Goal: Information Seeking & Learning: Understand process/instructions

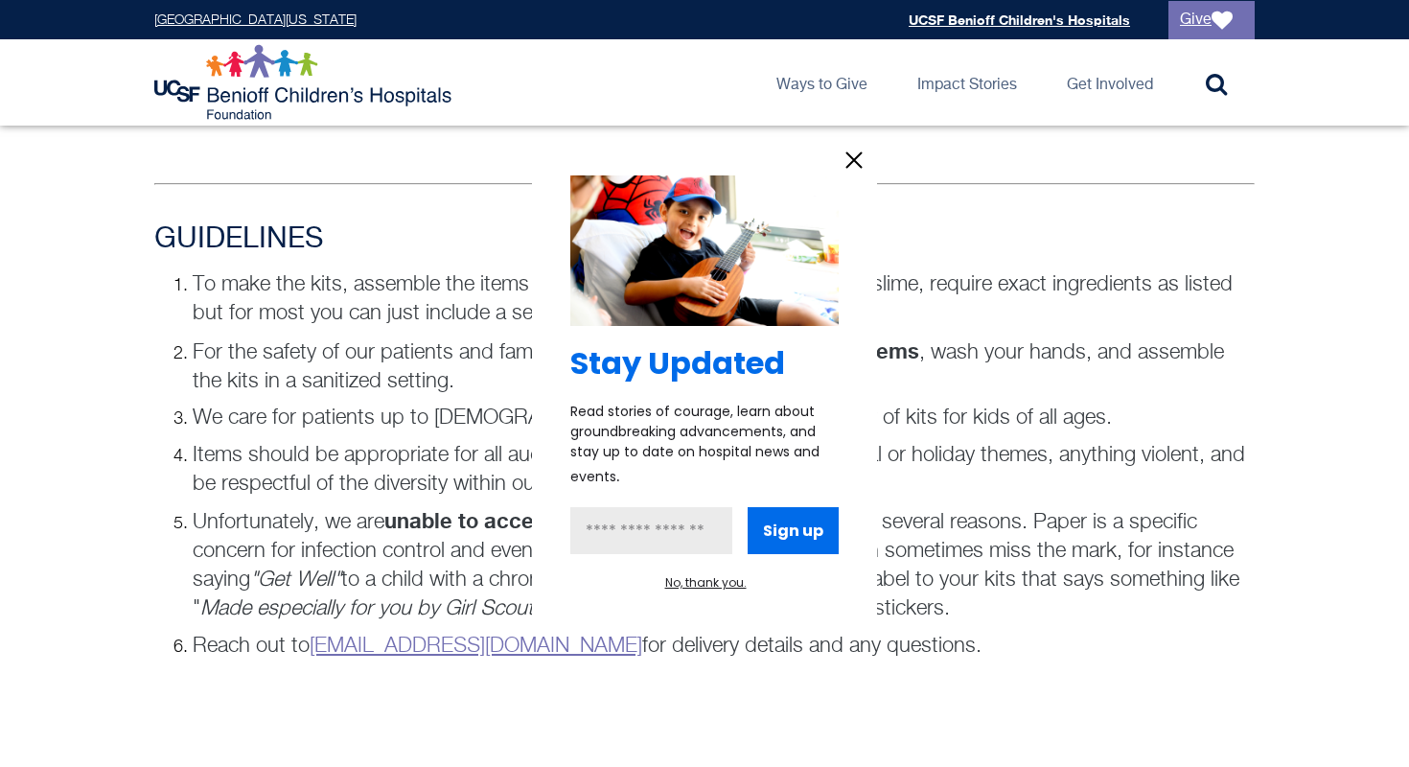
scroll to position [1267, 0]
click at [850, 162] on icon "information" at bounding box center [854, 160] width 29 height 29
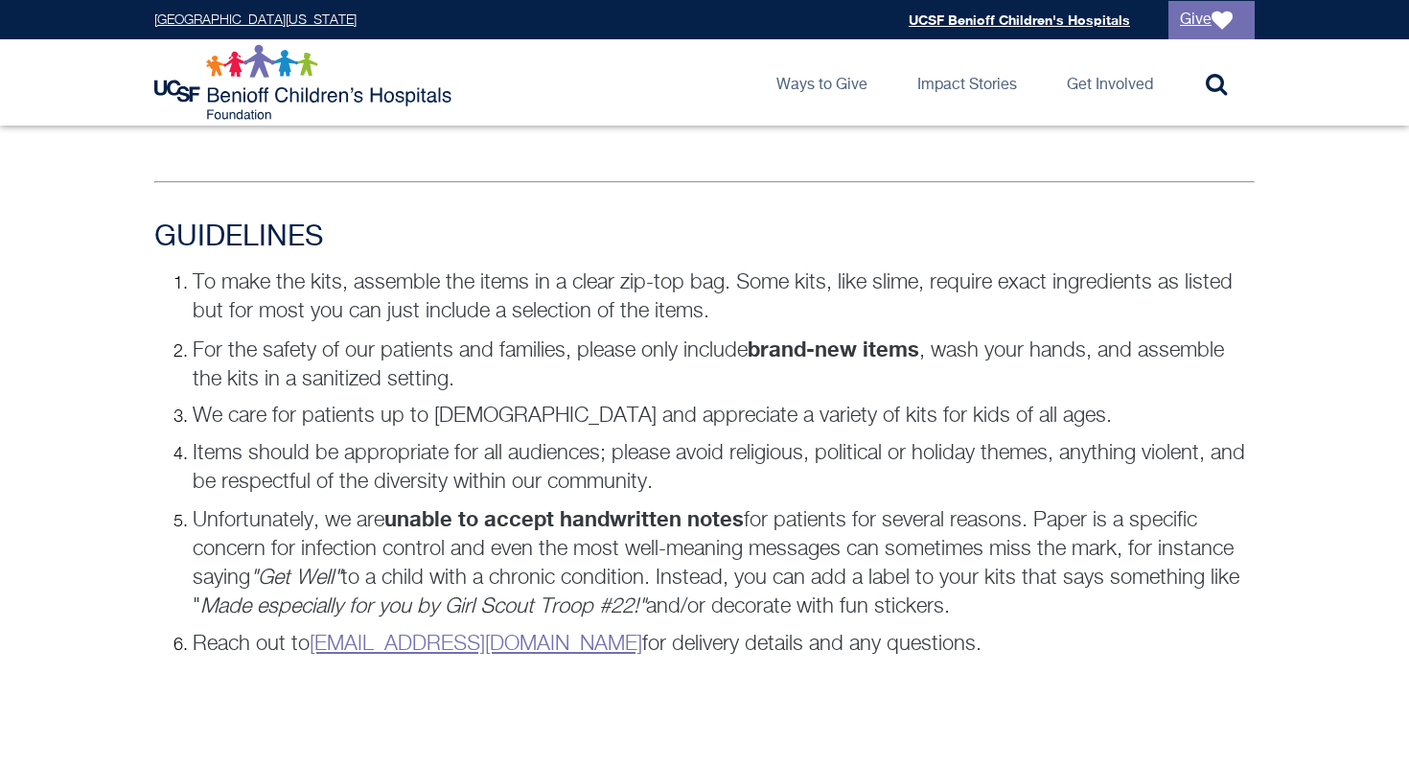
click at [423, 342] on p "For the safety of our patients and families, please only include brand-new item…" at bounding box center [724, 364] width 1062 height 59
drag, startPoint x: 423, startPoint y: 342, endPoint x: 476, endPoint y: 250, distance: 106.5
click at [475, 251] on div "GUIDELINES To make the kits, assemble the items in a clear zip-top bag. Some ki…" at bounding box center [704, 458] width 1135 height 476
click at [476, 250] on h3 "GUIDELINES" at bounding box center [704, 237] width 1100 height 35
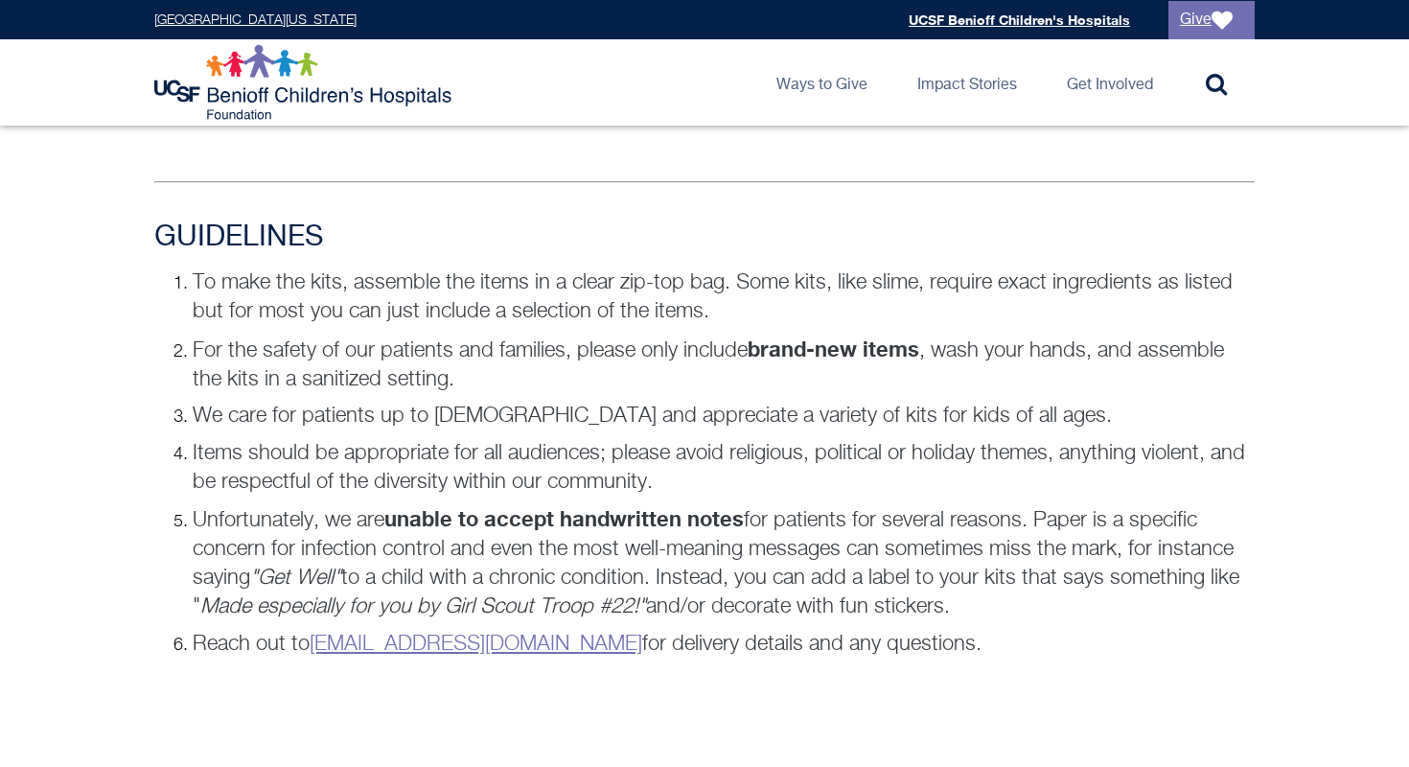
click at [476, 250] on h3 "GUIDELINES" at bounding box center [704, 237] width 1100 height 35
drag, startPoint x: 476, startPoint y: 250, endPoint x: 513, endPoint y: 457, distance: 210.2
click at [513, 457] on div "GUIDELINES To make the kits, assemble the items in a clear zip-top bag. Some ki…" at bounding box center [704, 458] width 1135 height 476
click at [513, 456] on p "Items should be appropriate for all audiences; please avoid religious, politica…" at bounding box center [724, 468] width 1062 height 58
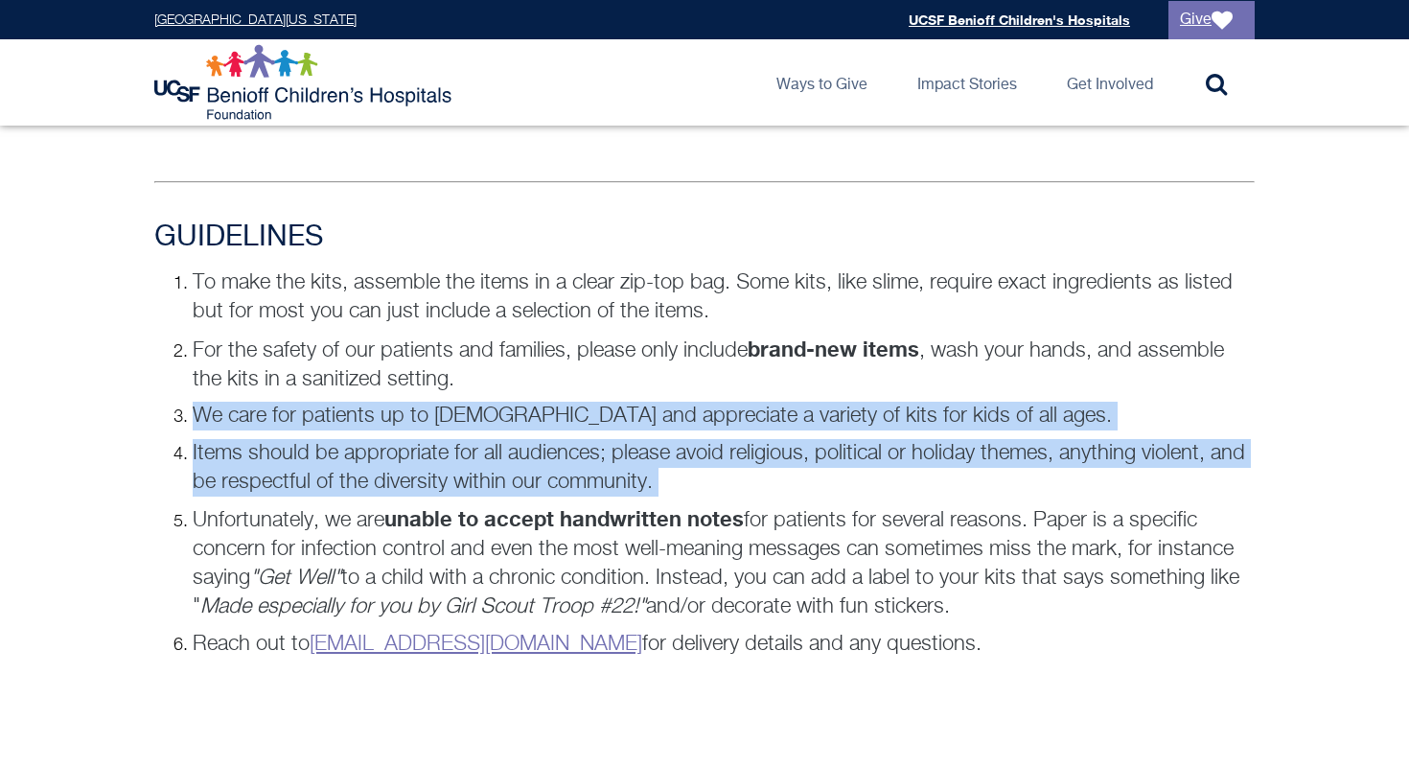
drag, startPoint x: 513, startPoint y: 456, endPoint x: 513, endPoint y: 415, distance: 41.2
click at [513, 415] on ol "To make the kits, assemble the items in a clear zip-top bag. Some kits, like sl…" at bounding box center [704, 463] width 1100 height 390
click at [513, 415] on p "We care for patients up to [DEMOGRAPHIC_DATA] and appreciate a variety of kits …" at bounding box center [724, 416] width 1062 height 29
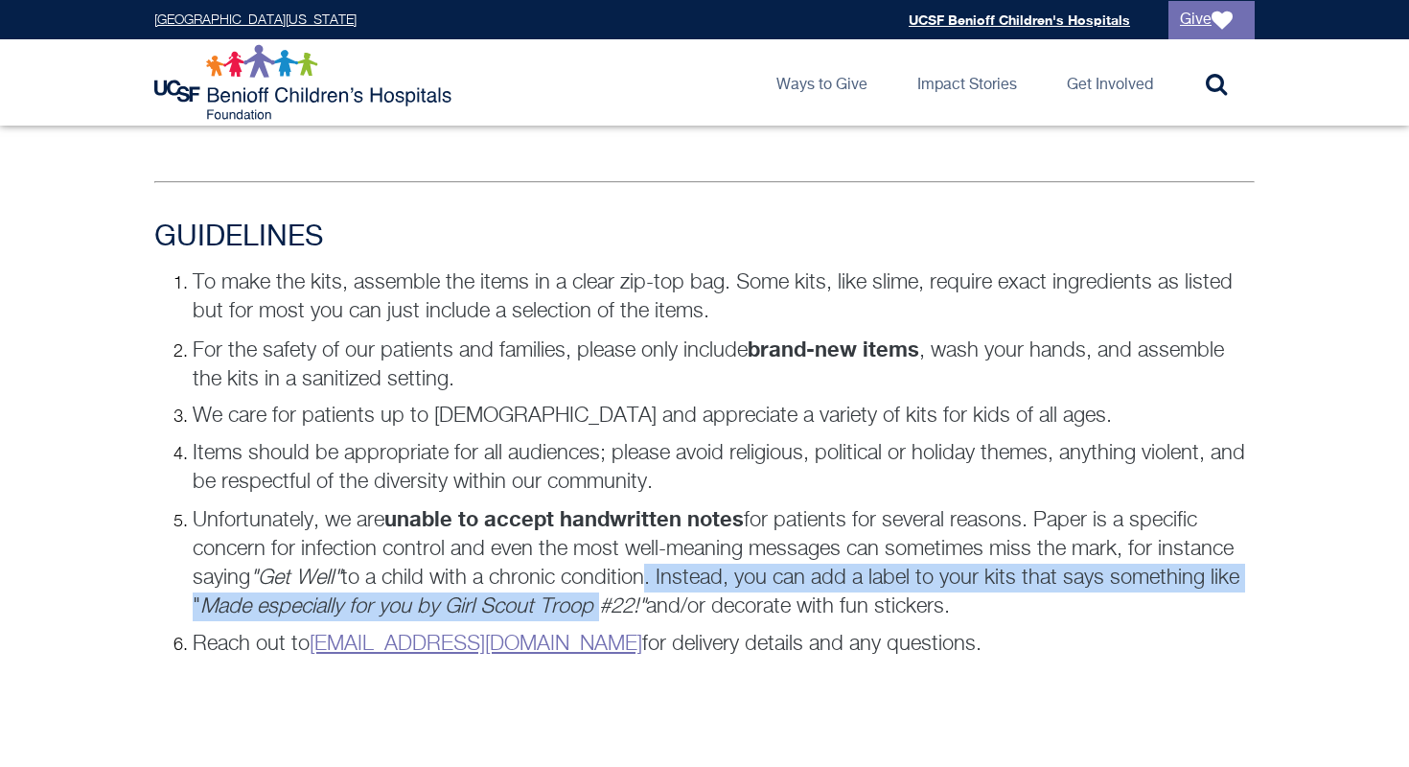
drag, startPoint x: 642, startPoint y: 572, endPoint x: 642, endPoint y: 595, distance: 23.0
click at [642, 595] on p "Unfortunately, we are unable to accept handwritten notes for patients for sever…" at bounding box center [724, 562] width 1062 height 117
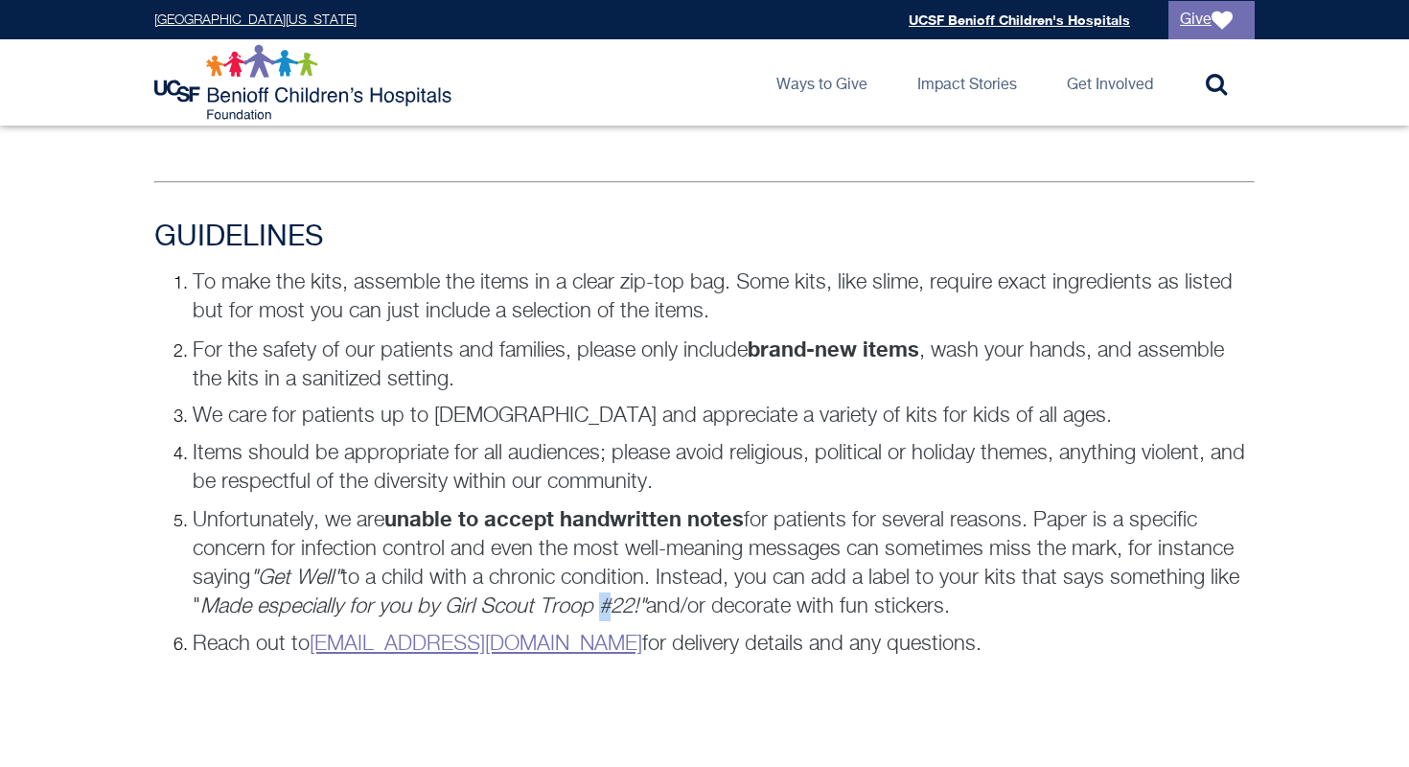
click at [642, 595] on p "Unfortunately, we are unable to accept handwritten notes for patients for sever…" at bounding box center [724, 562] width 1062 height 117
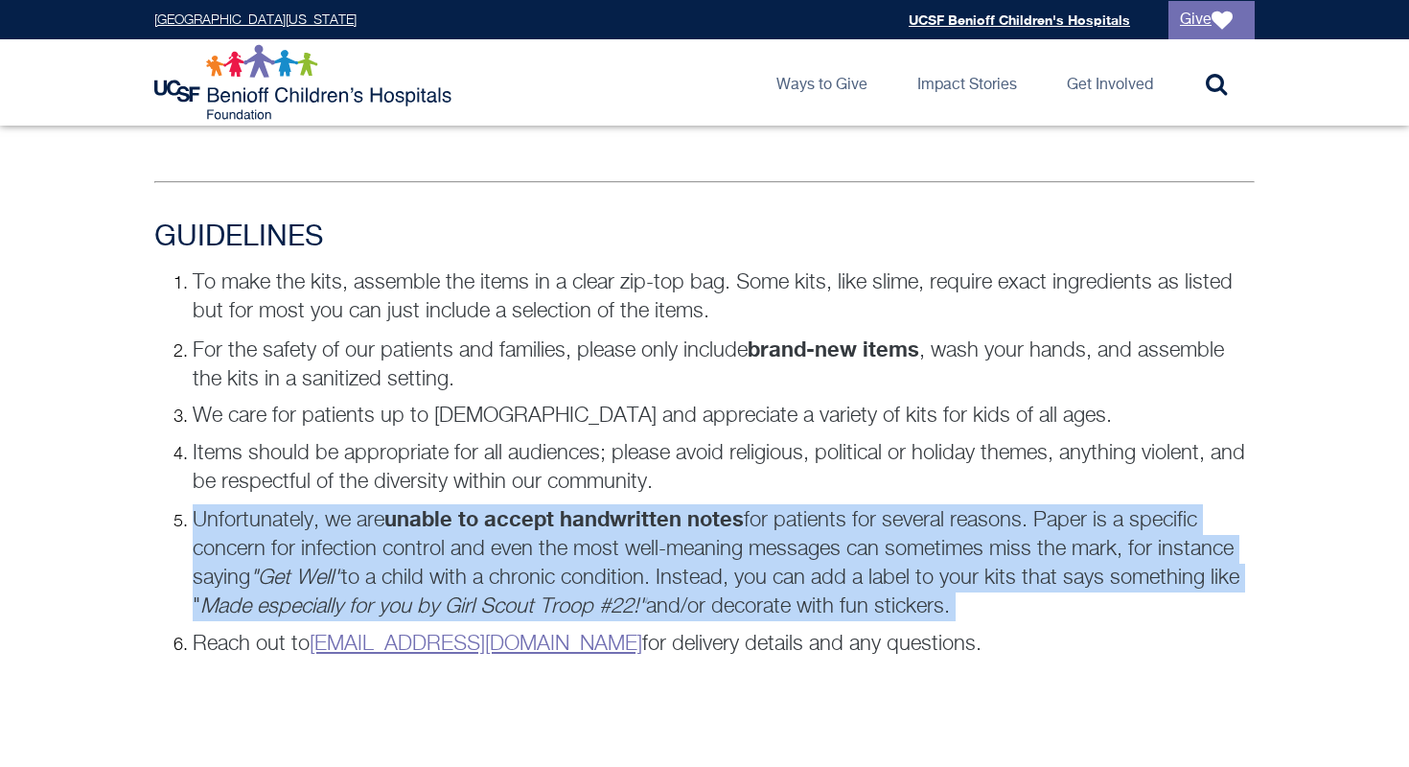
click at [642, 595] on p "Unfortunately, we are unable to accept handwritten notes for patients for sever…" at bounding box center [724, 562] width 1062 height 117
click at [642, 569] on p "Unfortunately, we are unable to accept handwritten notes for patients for sever…" at bounding box center [724, 562] width 1062 height 117
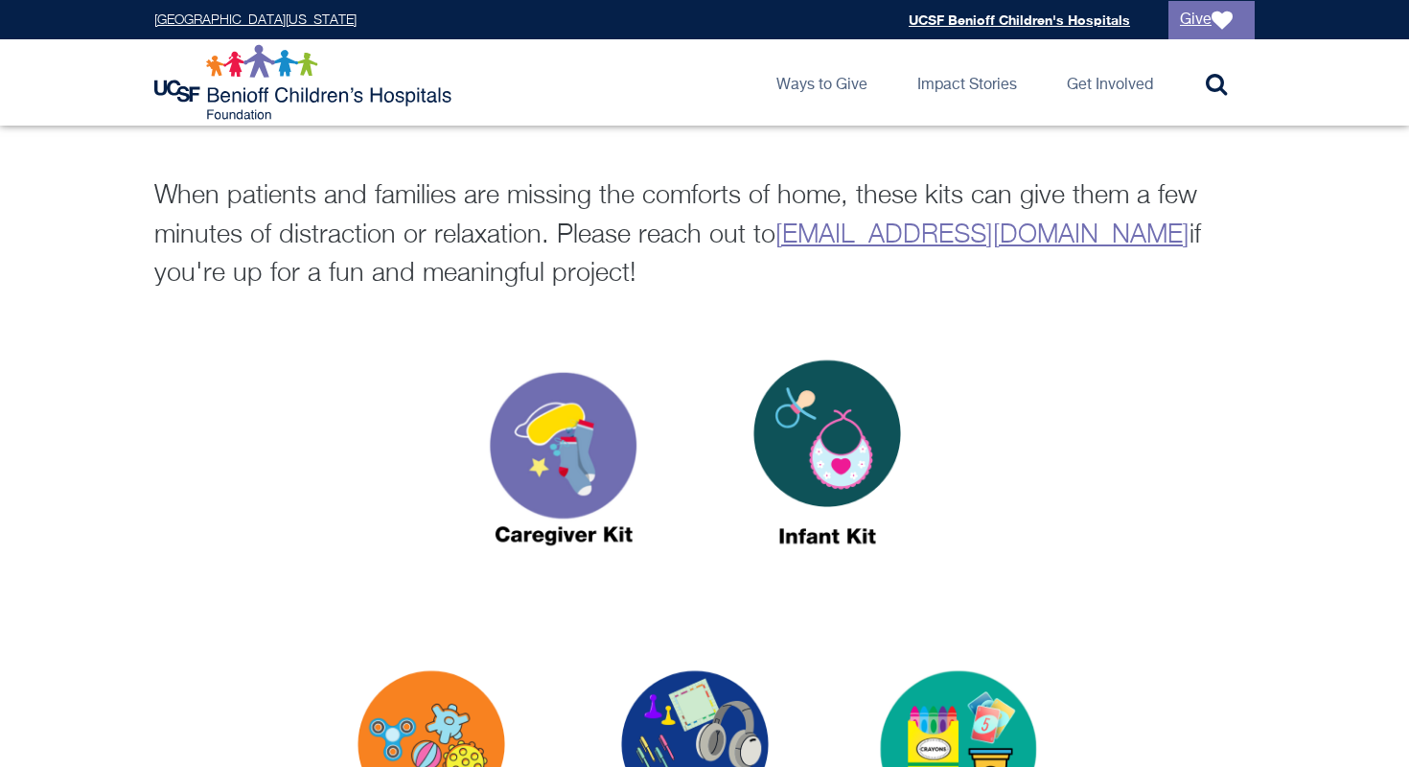
scroll to position [637, 0]
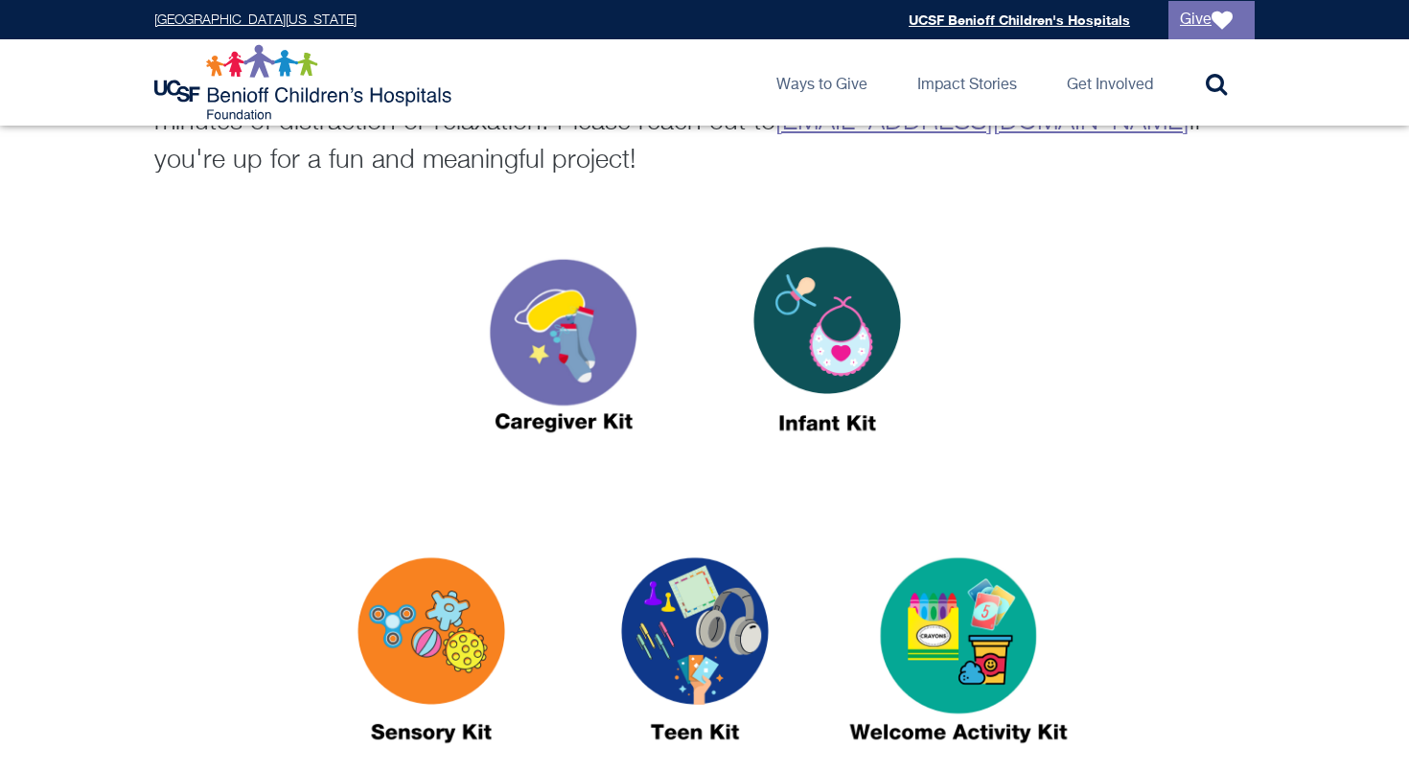
click at [872, 342] on img at bounding box center [827, 348] width 240 height 276
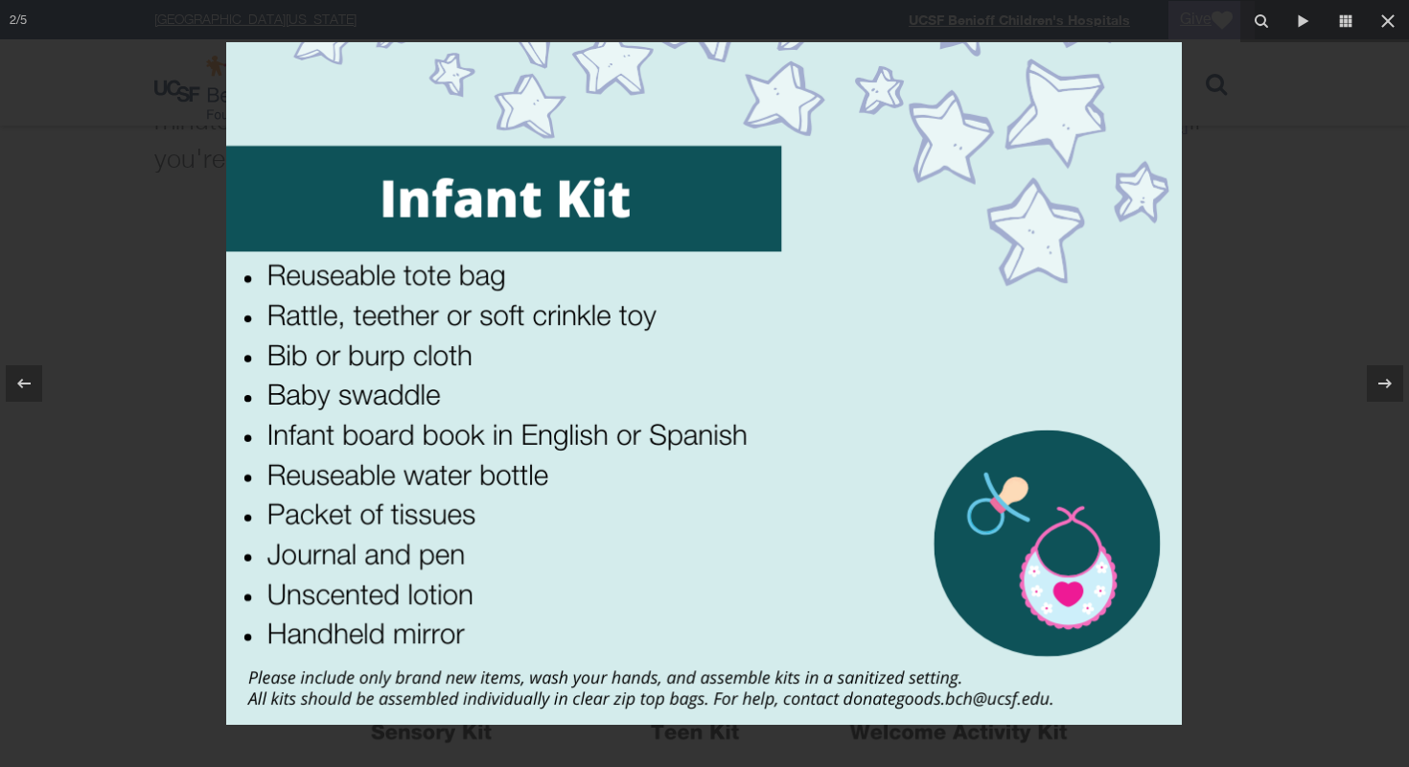
click at [1272, 240] on div at bounding box center [704, 383] width 1409 height 767
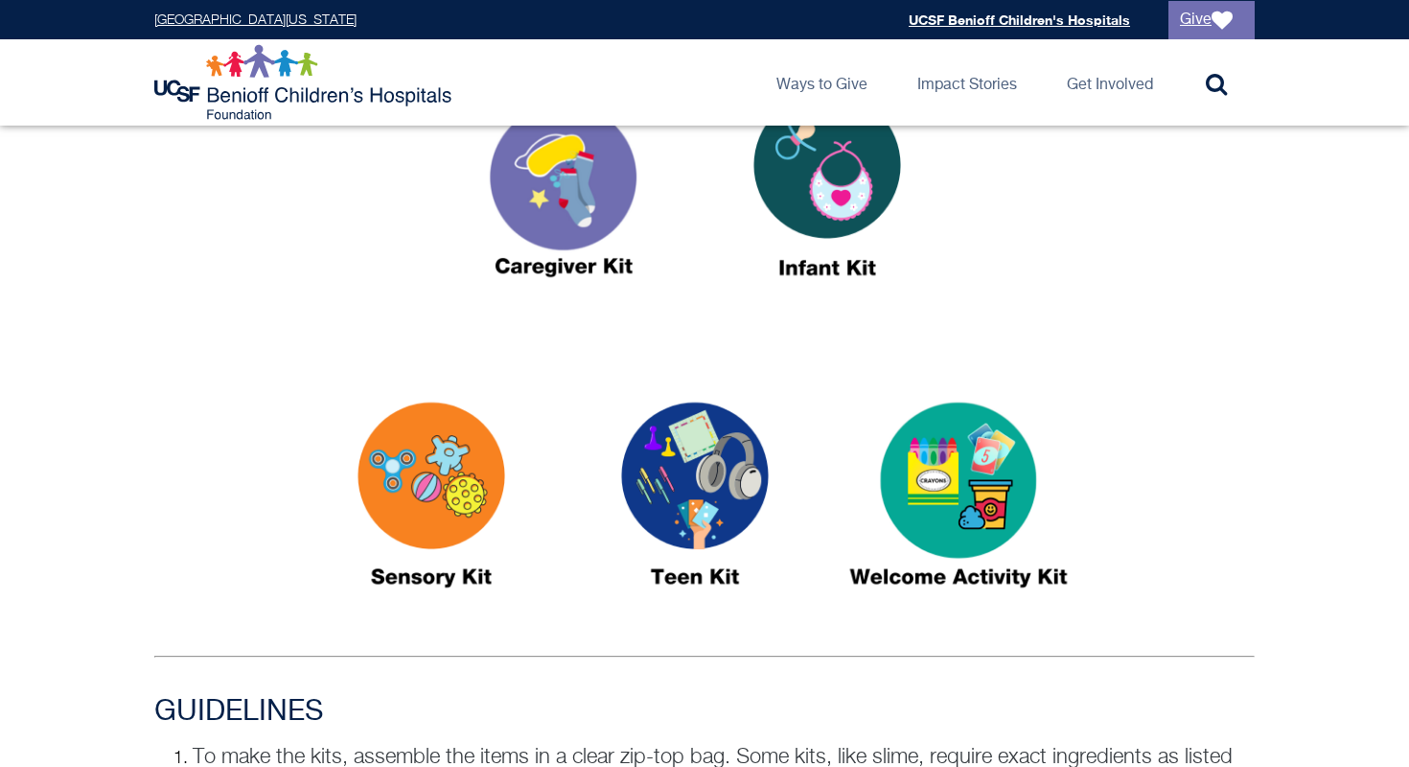
scroll to position [811, 0]
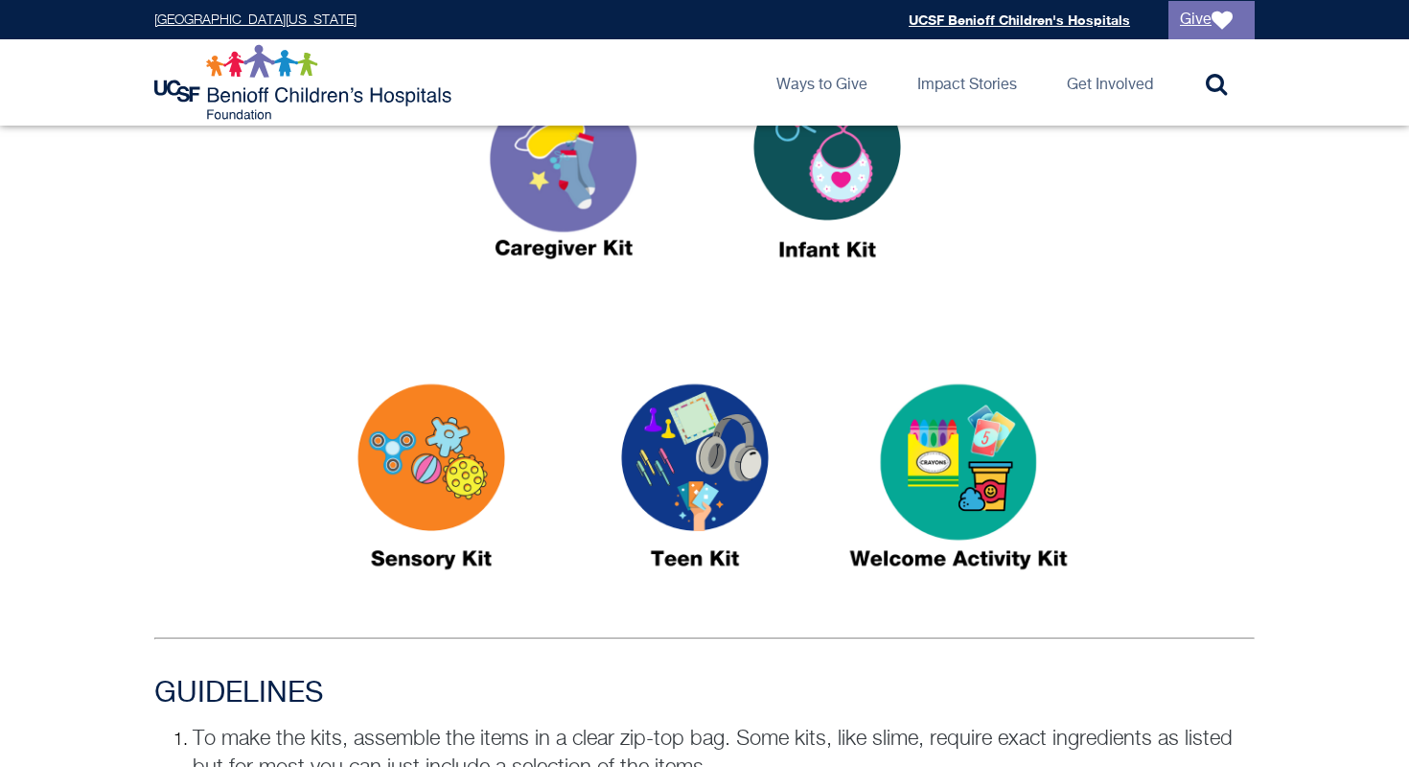
click at [656, 468] on img at bounding box center [695, 485] width 240 height 276
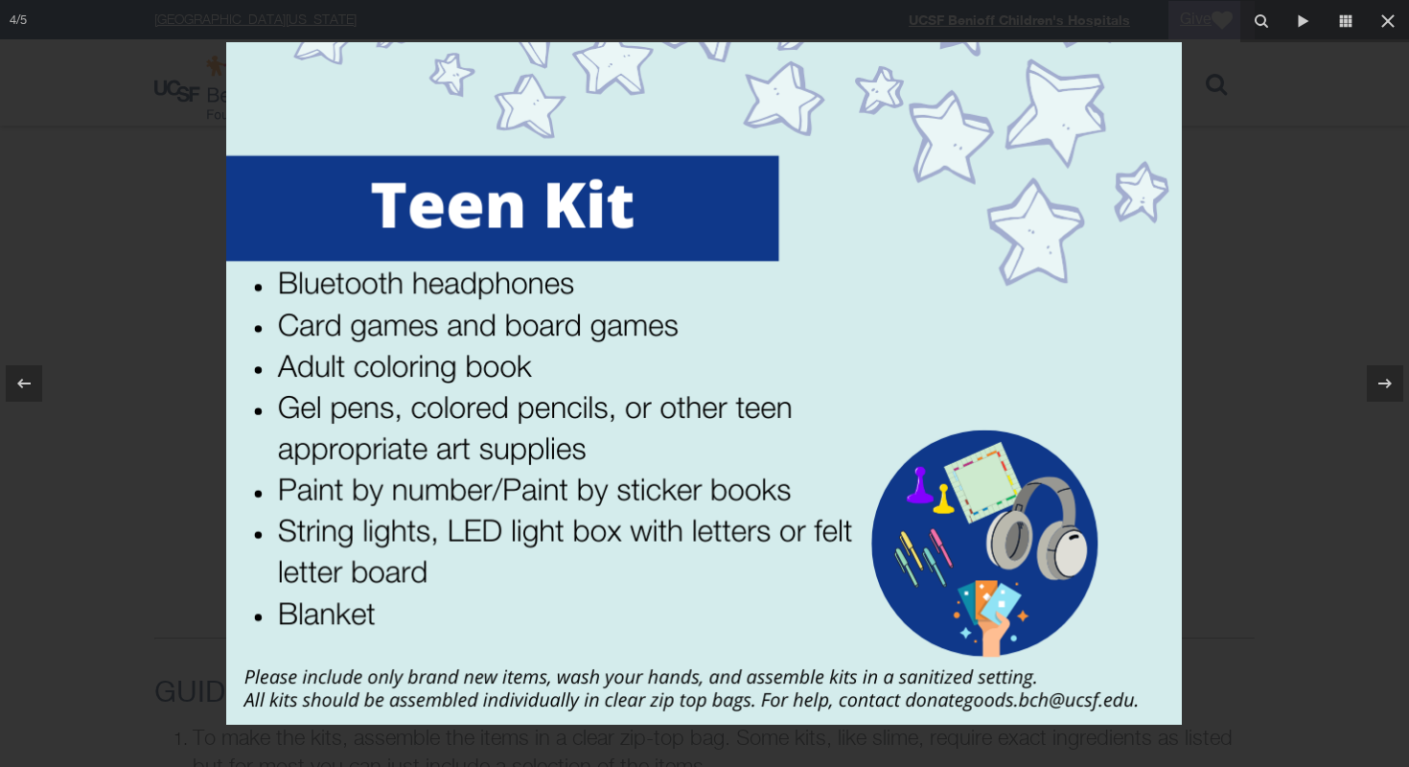
click at [1301, 207] on div at bounding box center [704, 383] width 1409 height 767
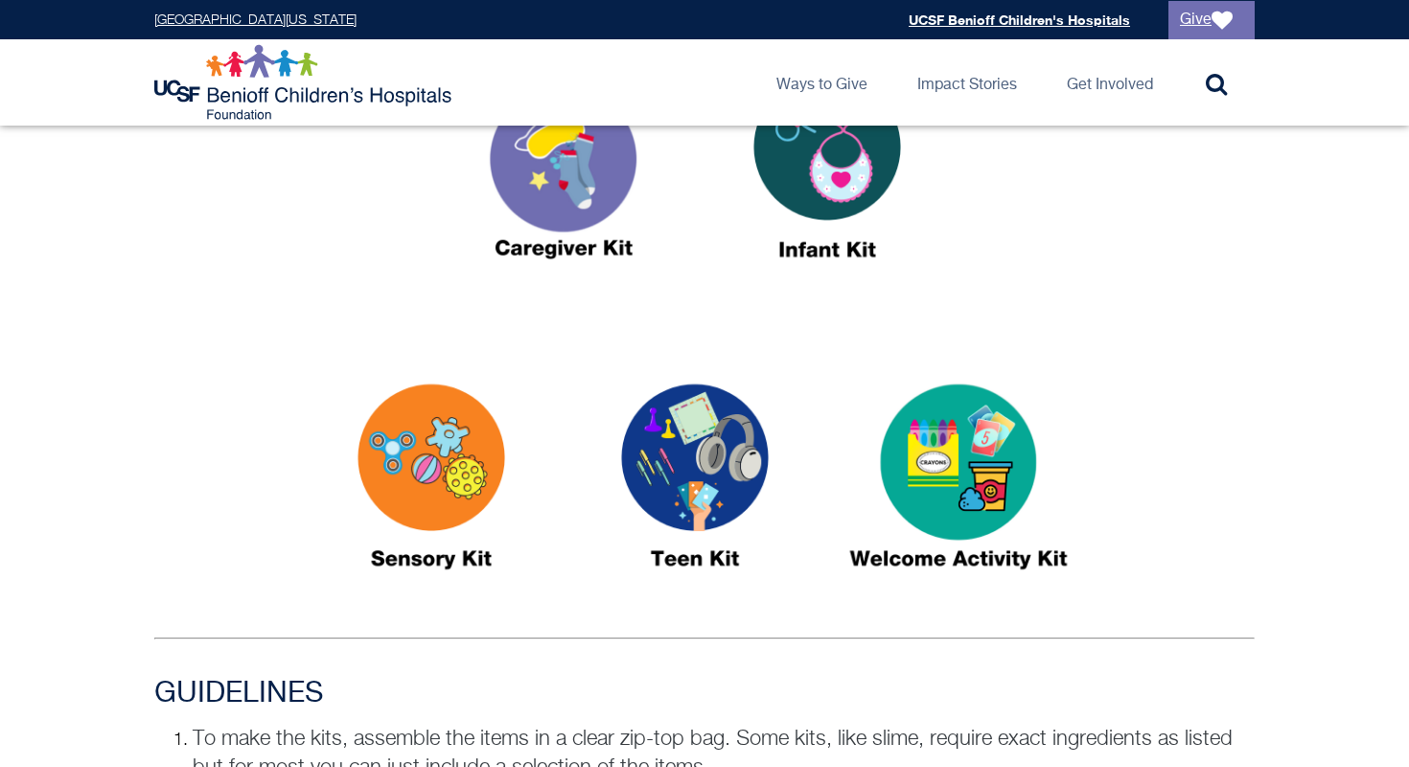
click at [570, 189] on img at bounding box center [564, 174] width 240 height 276
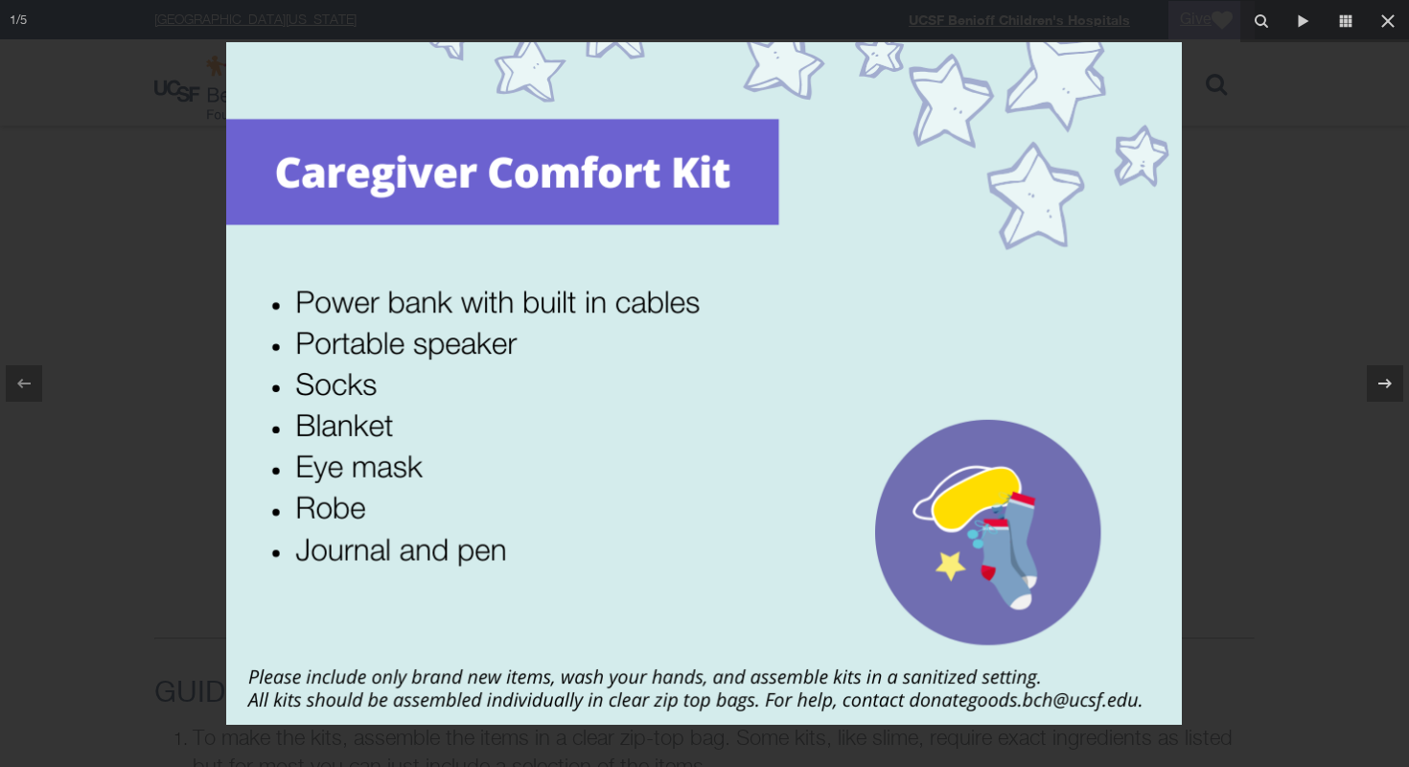
click at [1320, 259] on div at bounding box center [704, 383] width 1409 height 767
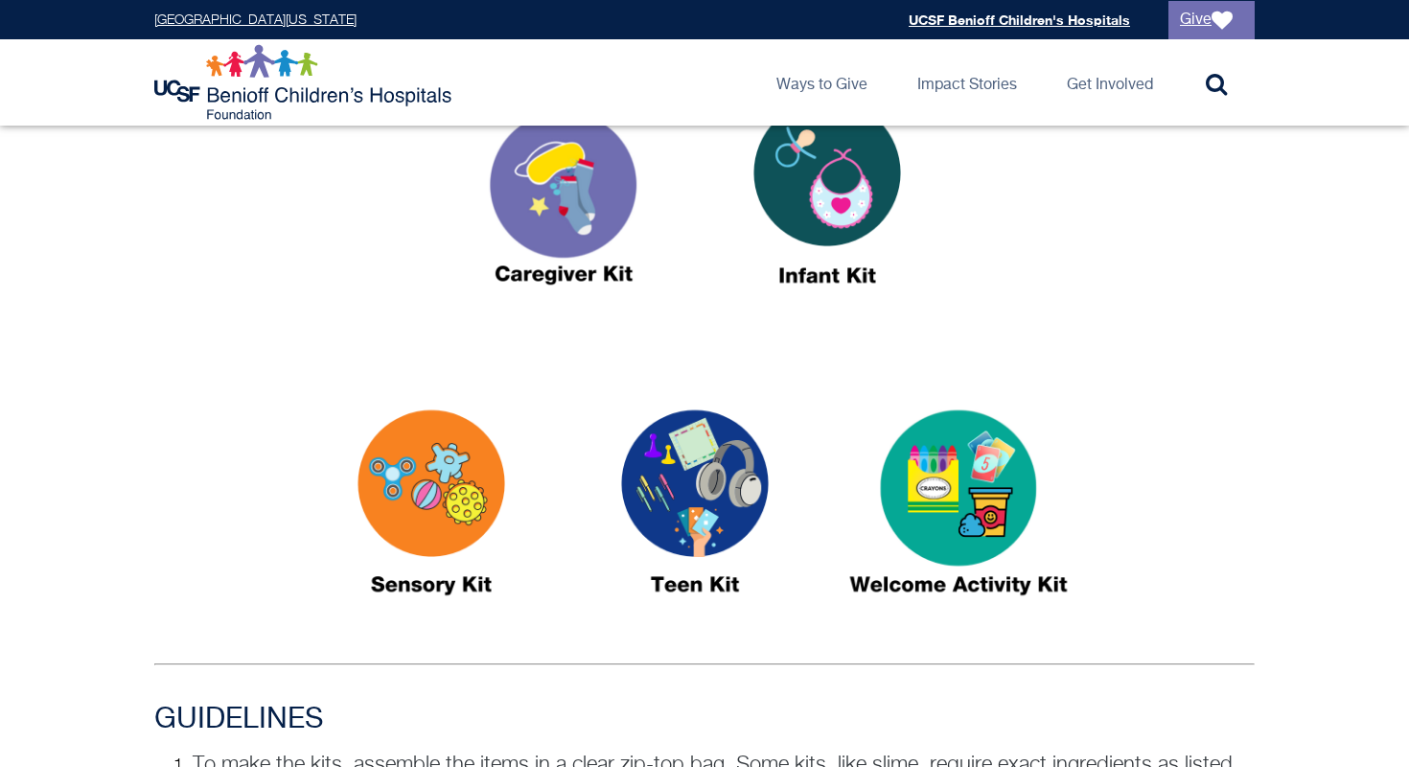
scroll to position [780, 0]
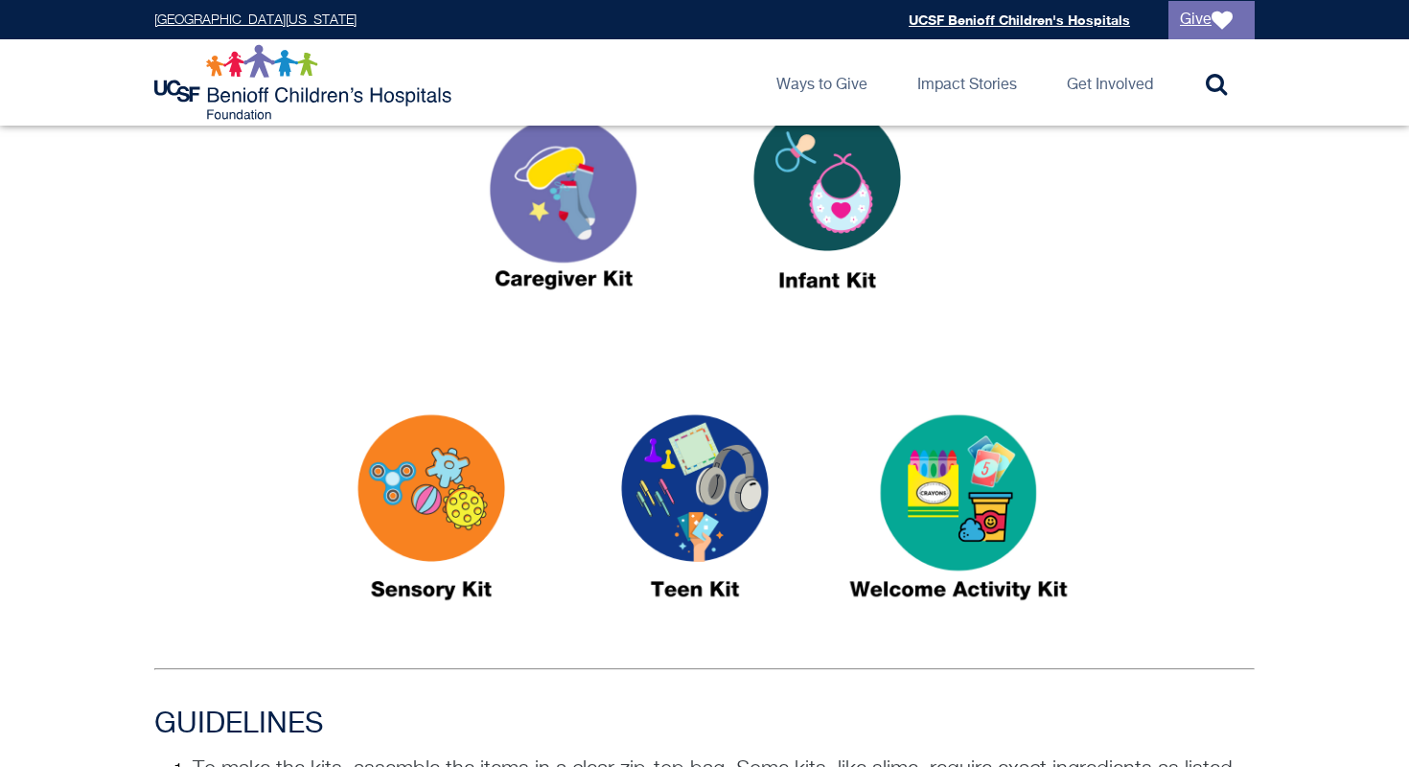
click at [924, 494] on img at bounding box center [959, 516] width 240 height 276
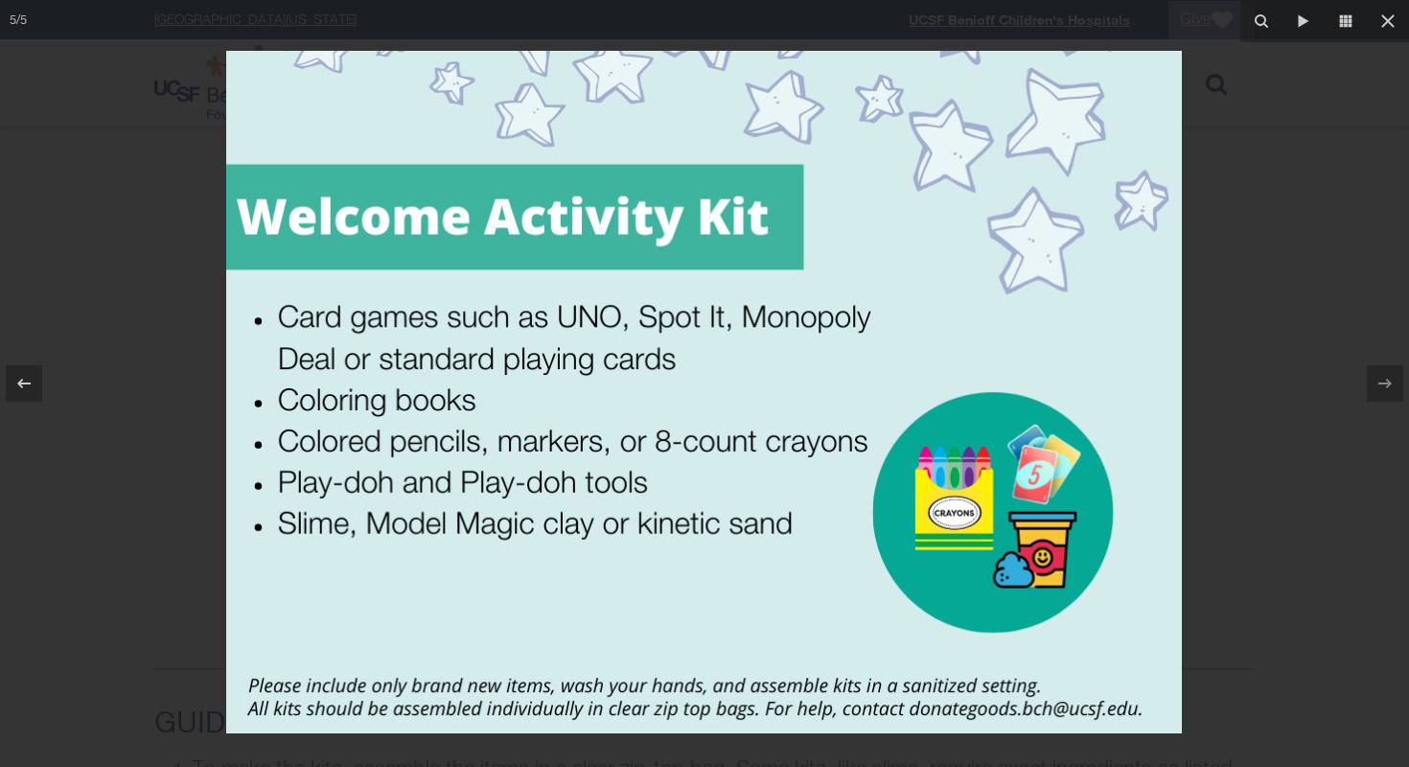
drag, startPoint x: 763, startPoint y: 586, endPoint x: 752, endPoint y: 561, distance: 27.1
click at [752, 561] on img at bounding box center [704, 392] width 956 height 683
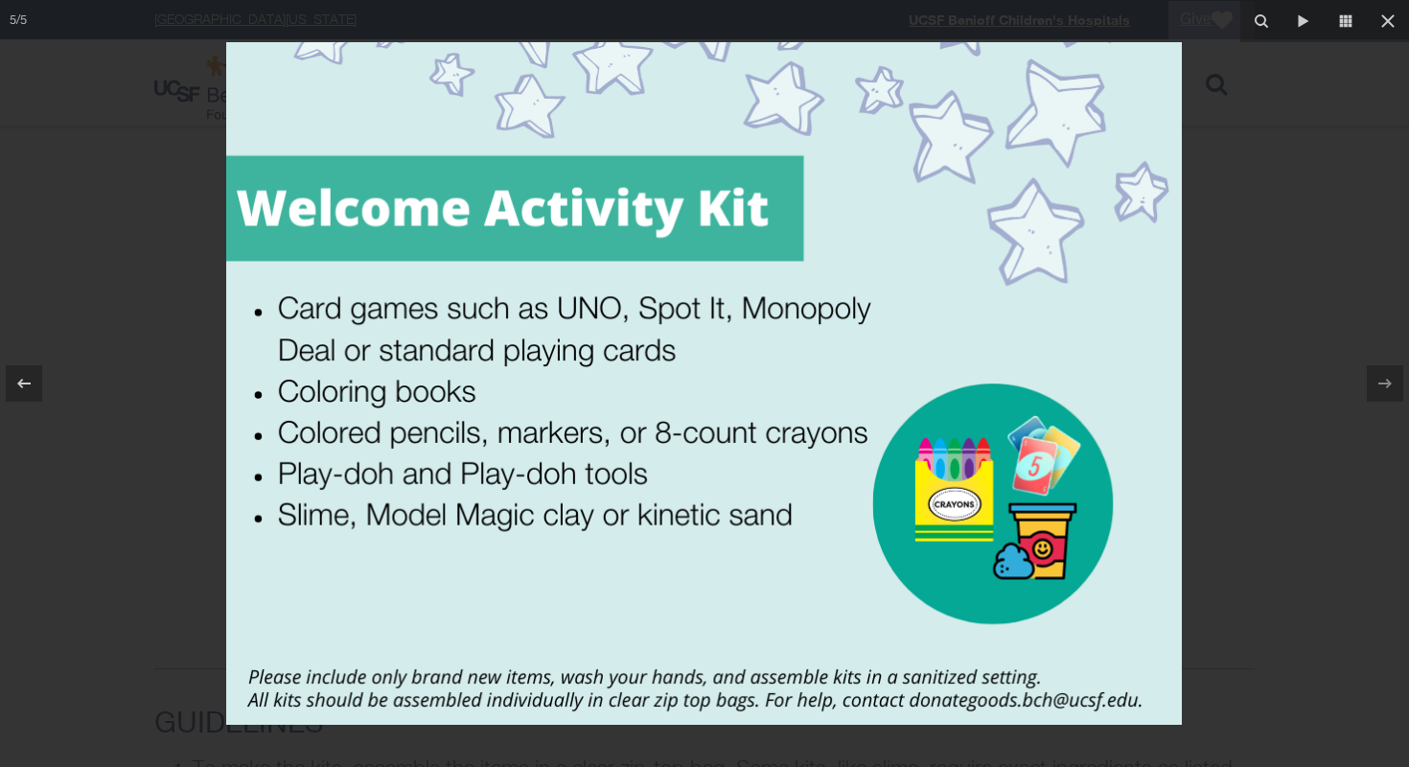
click at [1325, 216] on div at bounding box center [704, 383] width 1409 height 767
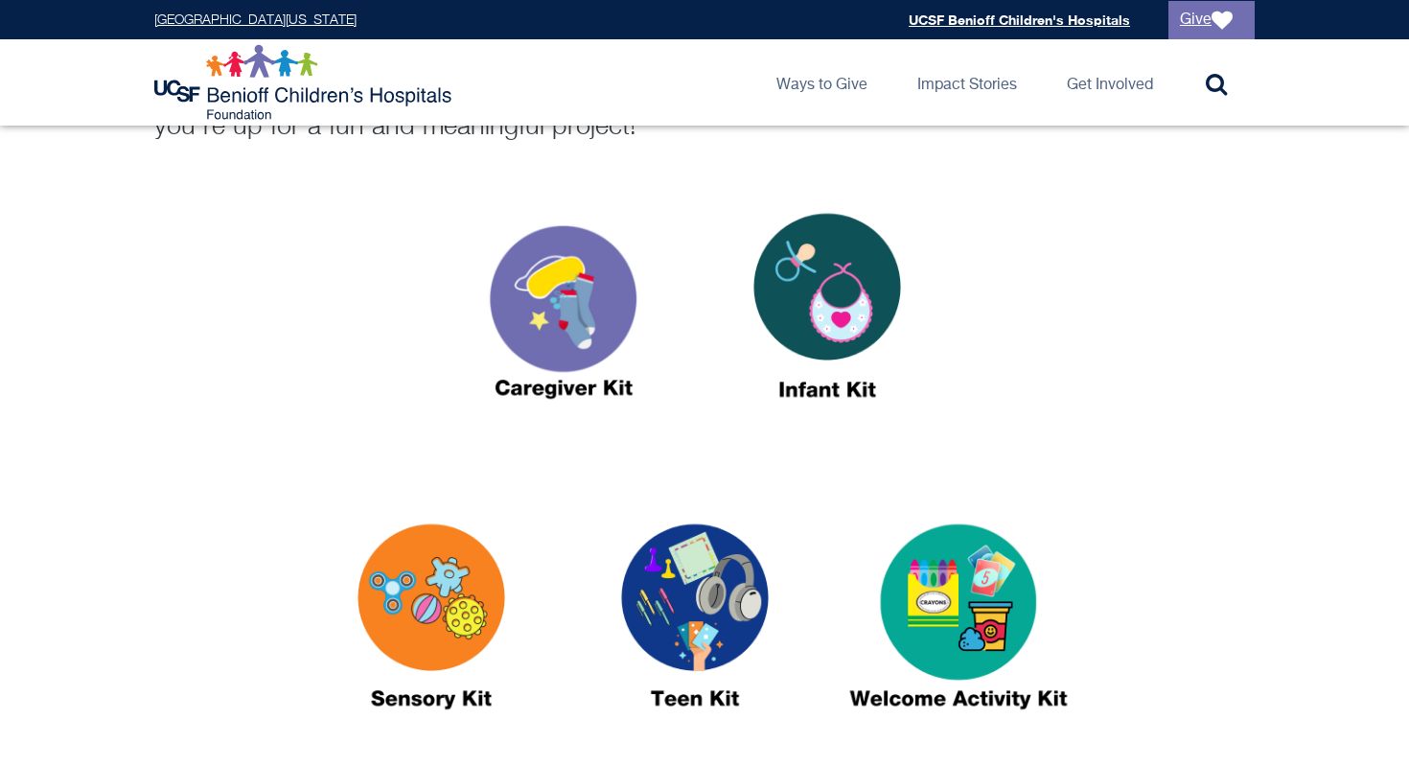
scroll to position [675, 0]
